Goal: Find specific page/section: Find specific page/section

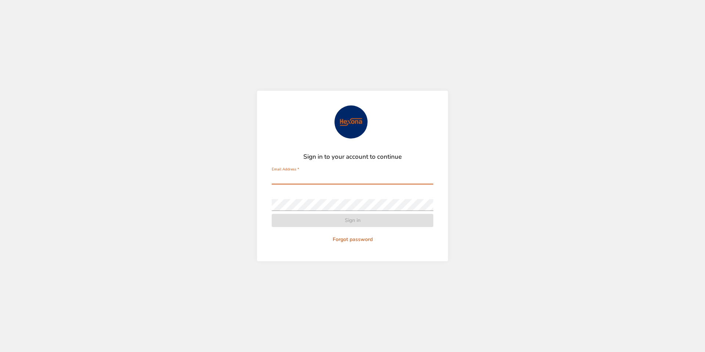
click at [282, 179] on input "Email Address   *" at bounding box center [353, 179] width 162 height 12
click at [290, 179] on input "Email Address   *" at bounding box center [353, 179] width 162 height 12
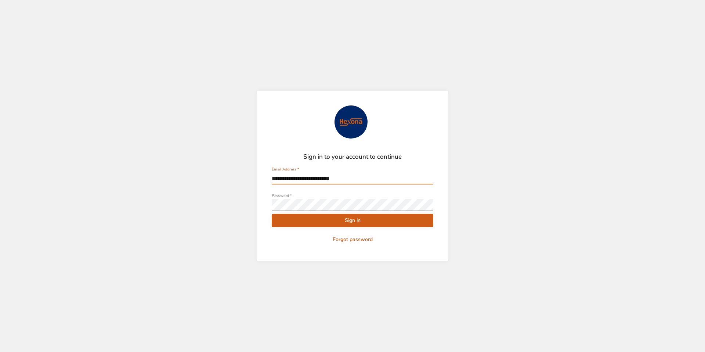
type input "**********"
click at [334, 222] on span "Sign in" at bounding box center [353, 220] width 150 height 9
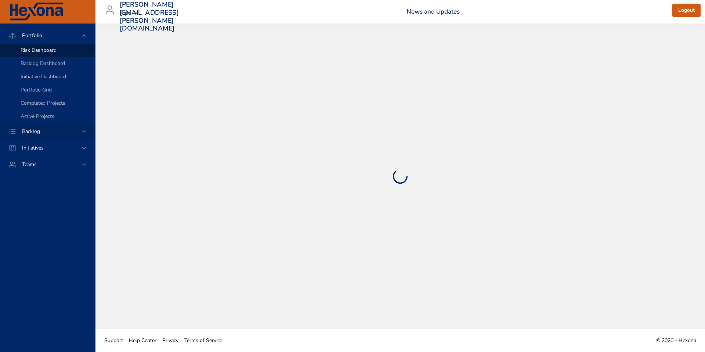
click at [83, 132] on icon at bounding box center [83, 131] width 7 height 7
click at [47, 70] on div "Backlog Details" at bounding box center [55, 66] width 69 height 7
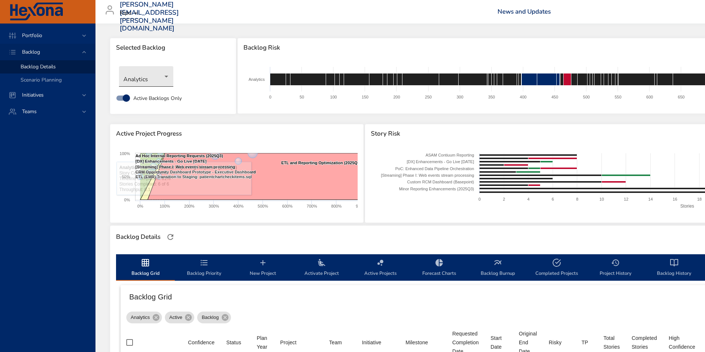
click at [167, 77] on body "Portfolio Backlog Backlog Details Scenario Planning Initiatives Teams [PERSON_N…" at bounding box center [352, 176] width 705 height 352
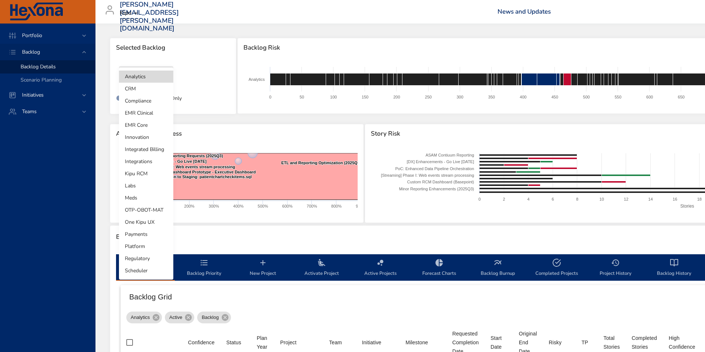
click at [142, 160] on li "Integrations" at bounding box center [146, 161] width 54 height 12
